Goal: Find specific page/section: Find specific page/section

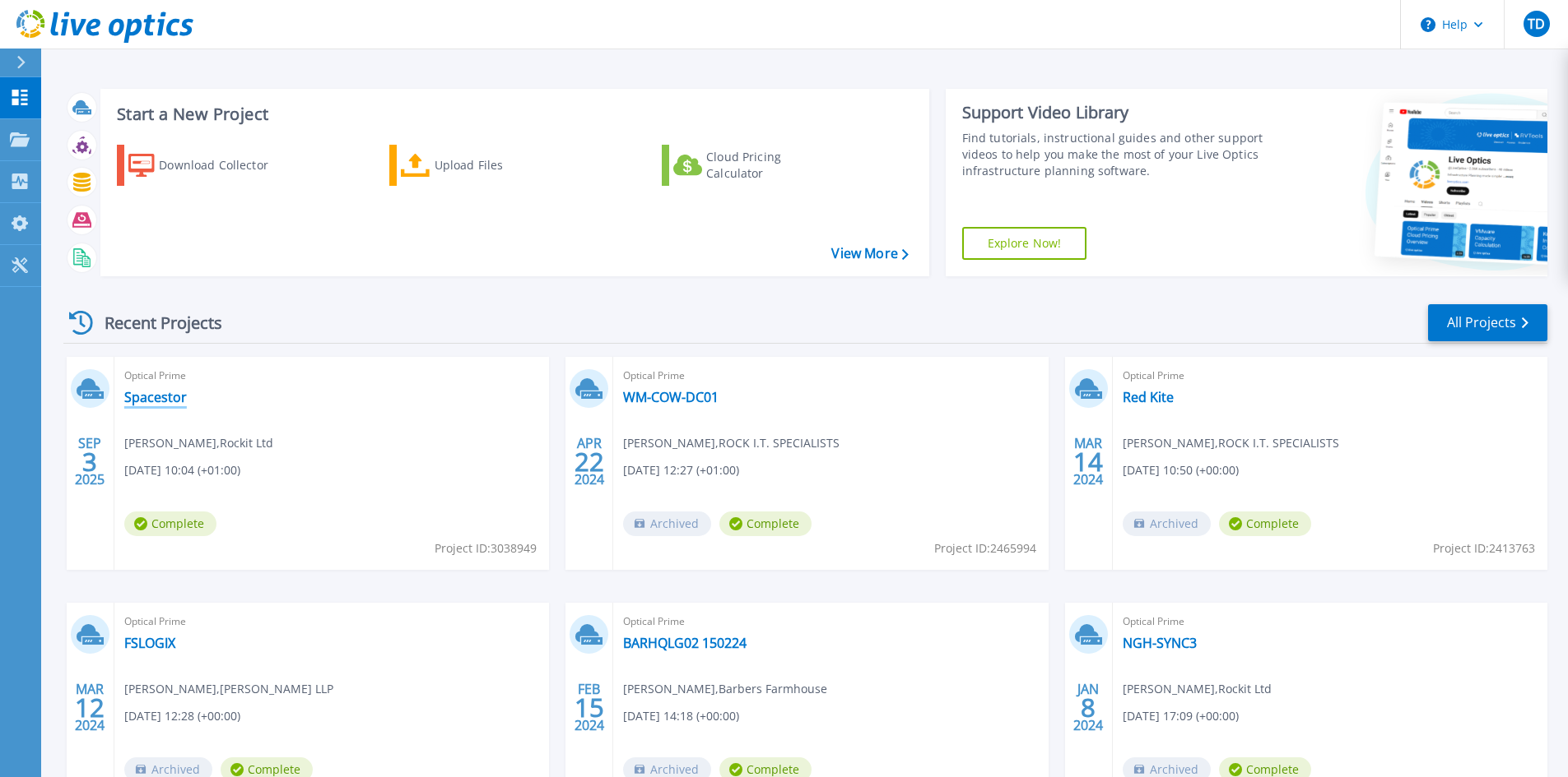
click at [149, 401] on link "Spacestor" at bounding box center [156, 397] width 62 height 16
